Goal: Task Accomplishment & Management: Manage account settings

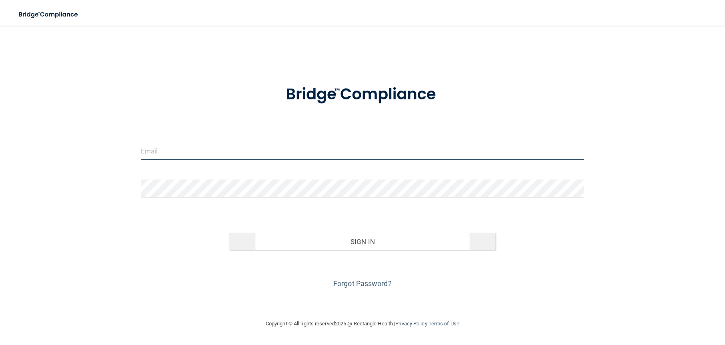
type input "[EMAIL_ADDRESS][DOMAIN_NAME]"
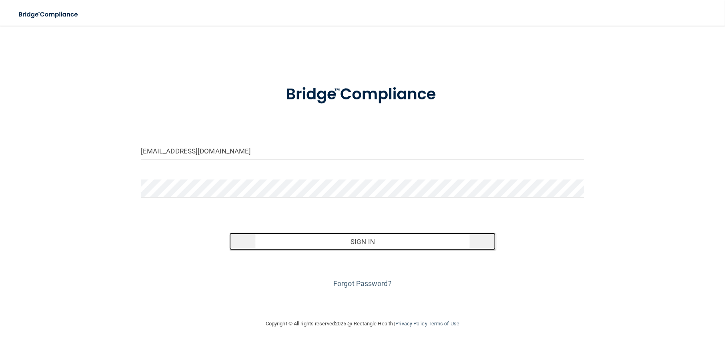
click at [376, 242] on button "Sign In" at bounding box center [362, 242] width 266 height 18
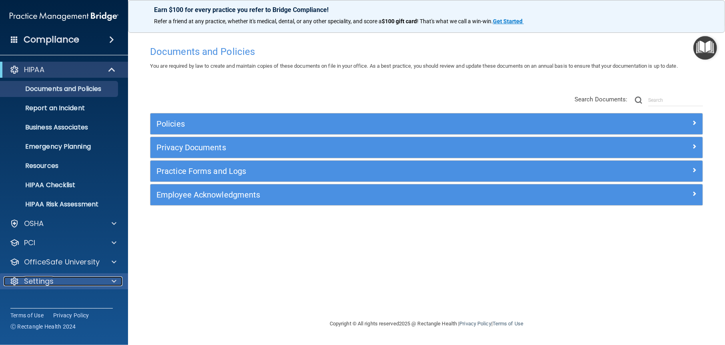
click at [53, 285] on p "Settings" at bounding box center [39, 281] width 30 height 10
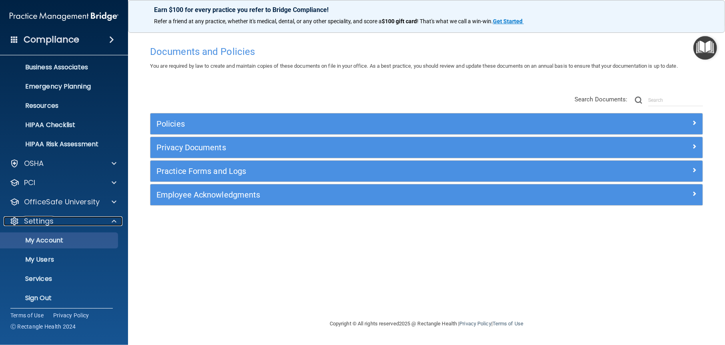
scroll to position [64, 0]
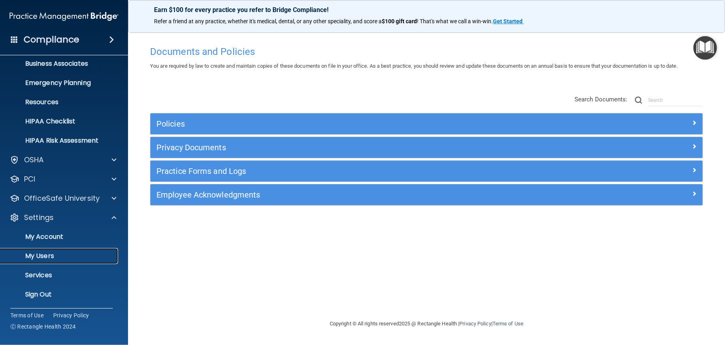
click at [50, 255] on p "My Users" at bounding box center [59, 256] width 109 height 8
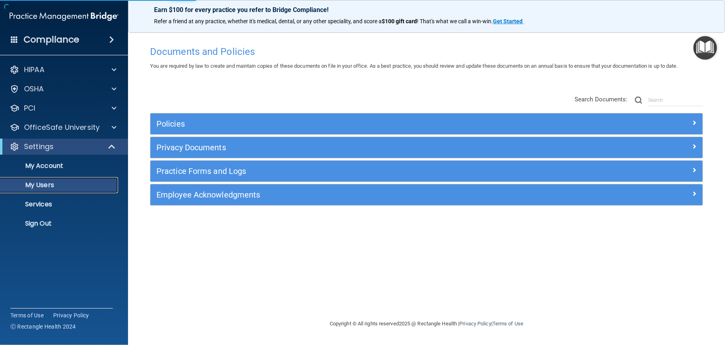
select select "20"
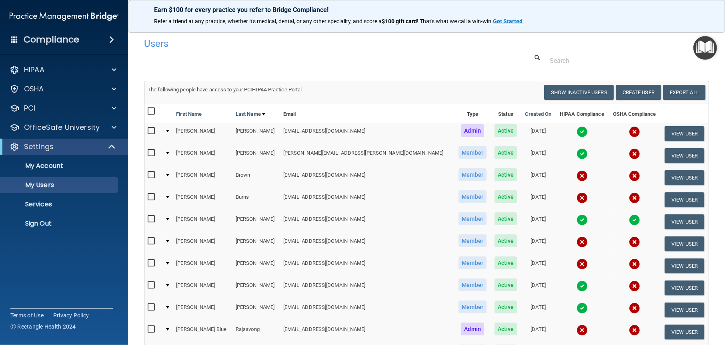
click at [153, 174] on input "checkbox" at bounding box center [152, 175] width 9 height 6
checkbox input "true"
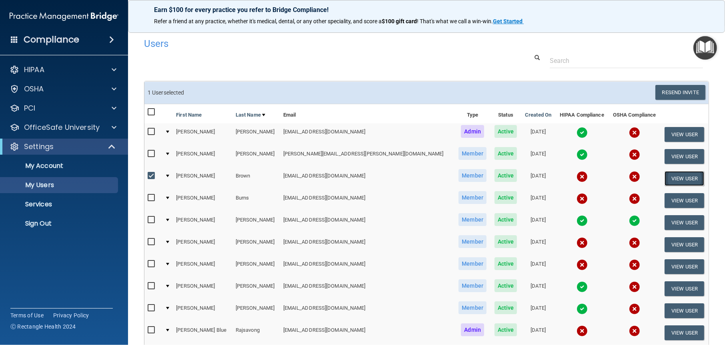
click at [671, 175] on button "View User" at bounding box center [685, 178] width 40 height 15
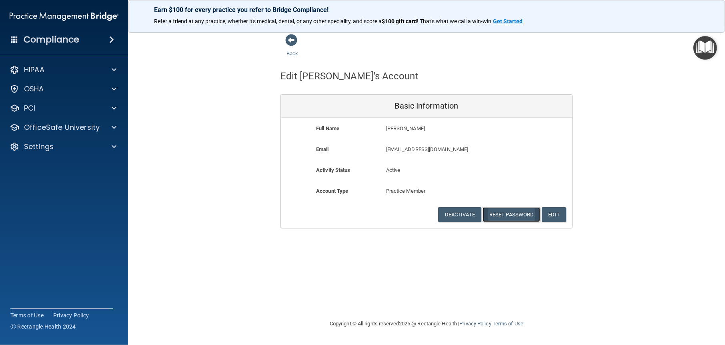
click at [514, 211] on button "Reset Password" at bounding box center [512, 214] width 58 height 15
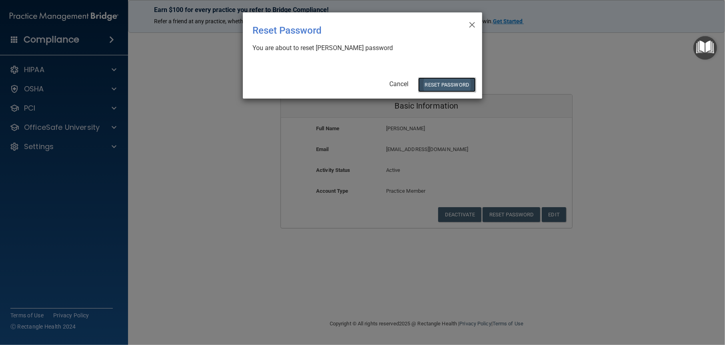
click at [443, 86] on button "Reset Password" at bounding box center [447, 84] width 58 height 15
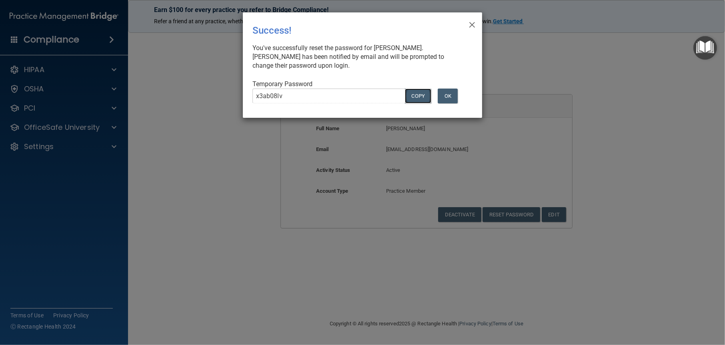
click at [422, 96] on button "COPY" at bounding box center [418, 95] width 26 height 15
click at [448, 98] on button "OK" at bounding box center [448, 95] width 20 height 15
